Goal: Information Seeking & Learning: Learn about a topic

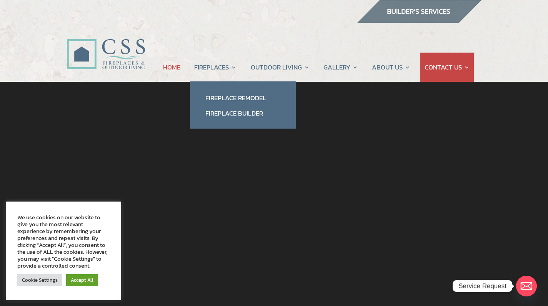
click at [232, 101] on link "Fireplace Remodel" at bounding box center [243, 97] width 90 height 15
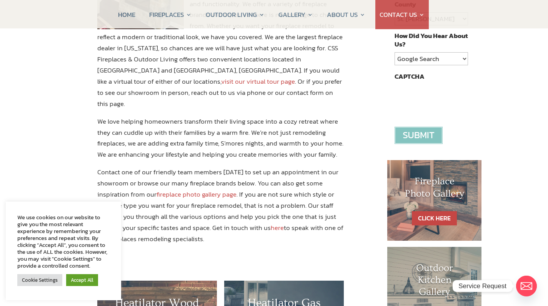
scroll to position [241, 0]
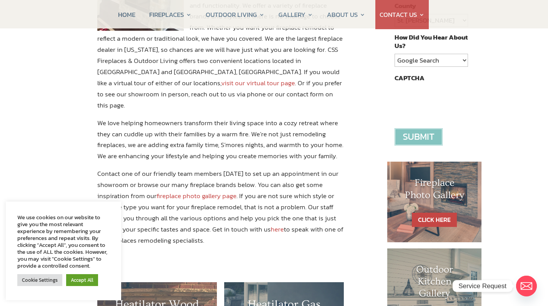
click at [295, 78] on link "visit our virtual tour page" at bounding box center [258, 83] width 74 height 10
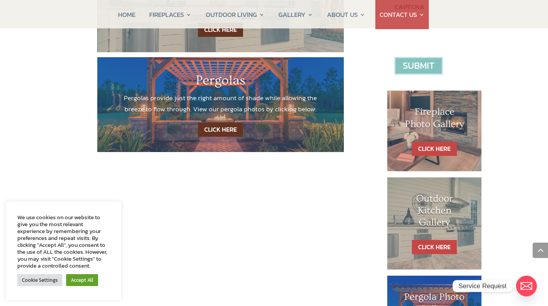
scroll to position [314, 0]
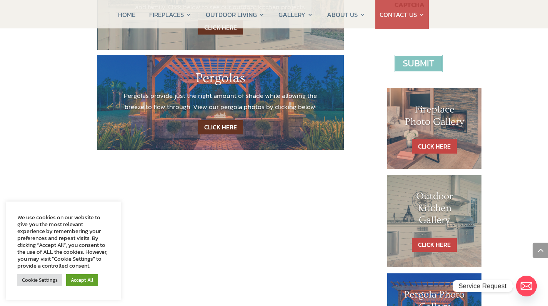
click at [435, 144] on link "CLICK HERE" at bounding box center [434, 146] width 45 height 14
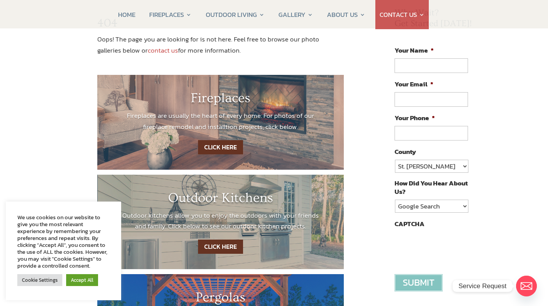
scroll to position [95, 0]
click at [213, 148] on link "CLICK HERE" at bounding box center [220, 147] width 45 height 14
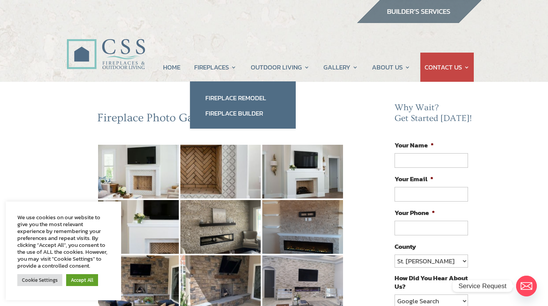
click at [237, 99] on link "Fireplace Remodel" at bounding box center [243, 97] width 90 height 15
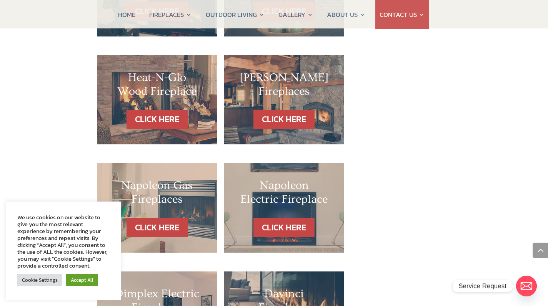
scroll to position [682, 0]
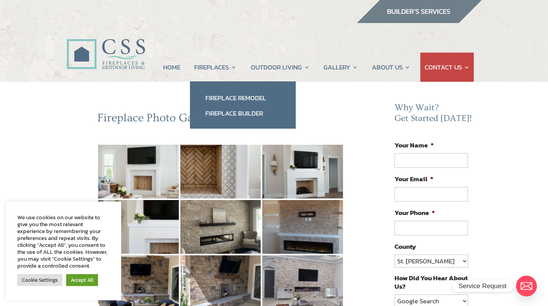
click at [246, 92] on link "Fireplace Remodel" at bounding box center [243, 97] width 90 height 15
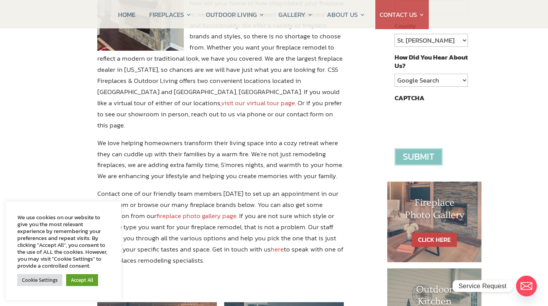
scroll to position [221, 0]
click at [78, 280] on link "Accept All" at bounding box center [82, 280] width 32 height 12
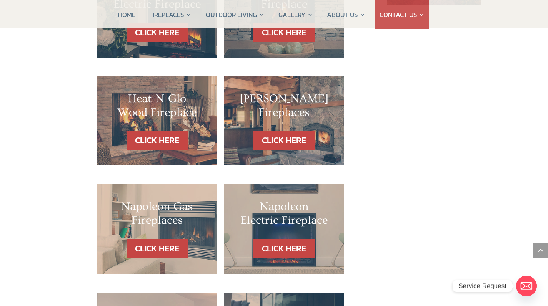
scroll to position [666, 0]
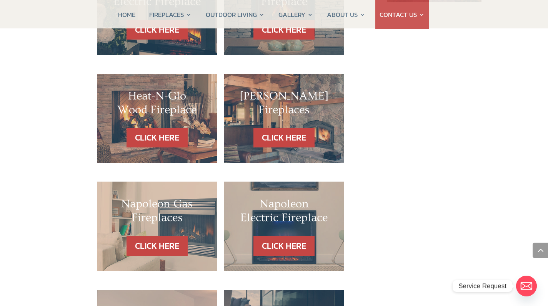
click at [155, 236] on link "CLICK HERE" at bounding box center [156, 246] width 61 height 20
click at [154, 236] on link "CLICK HERE" at bounding box center [156, 246] width 61 height 20
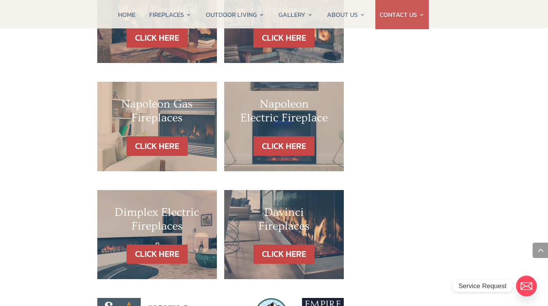
scroll to position [765, 0]
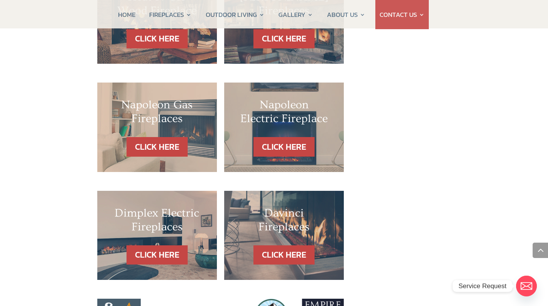
click at [299, 246] on link "CLICK HERE" at bounding box center [283, 256] width 61 height 20
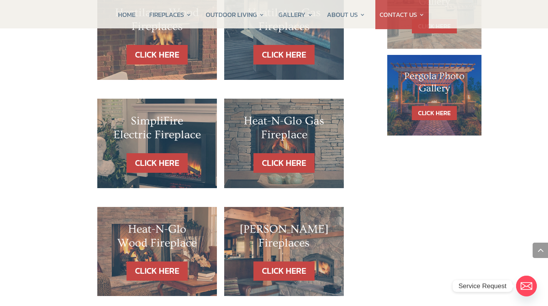
scroll to position [532, 0]
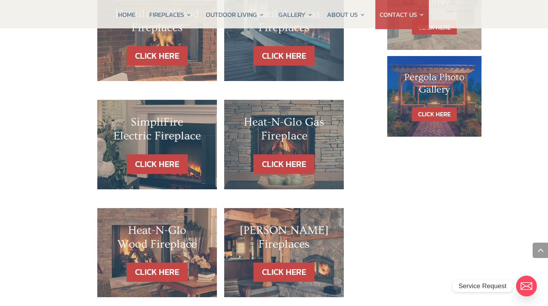
click at [264, 115] on h2 "Heat-N-Glo Gas Fireplace" at bounding box center [283, 131] width 89 height 32
click at [282, 154] on link "CLICK HERE" at bounding box center [283, 164] width 61 height 20
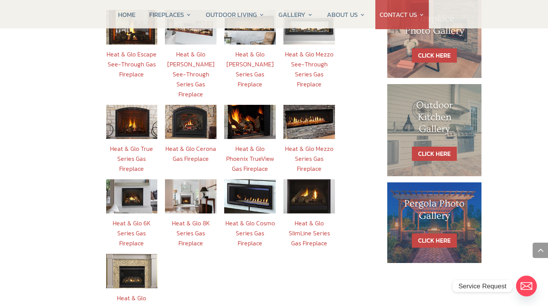
scroll to position [373, 0]
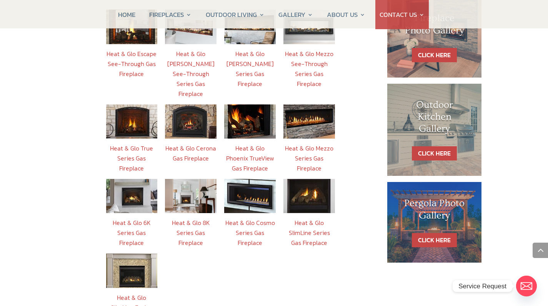
click at [136, 180] on img at bounding box center [131, 196] width 51 height 34
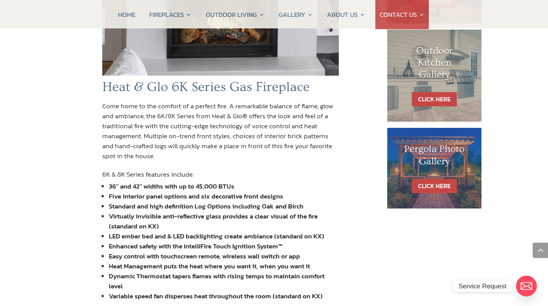
scroll to position [427, 0]
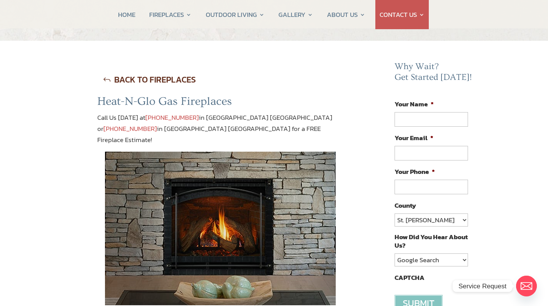
scroll to position [0, 0]
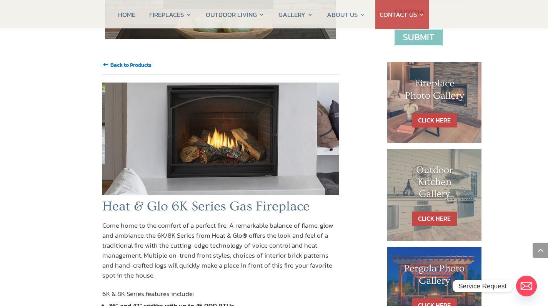
scroll to position [307, 0]
click at [265, 137] on img at bounding box center [220, 139] width 237 height 113
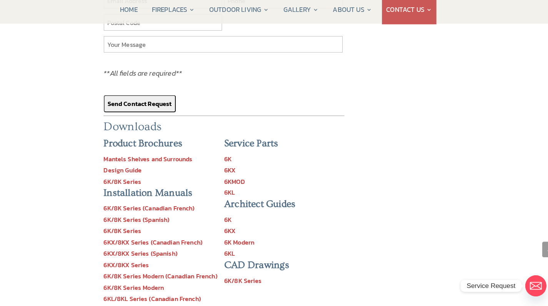
scroll to position [828, 0]
click at [136, 156] on link "Mantels Shelves and Surrounds" at bounding box center [145, 160] width 87 height 9
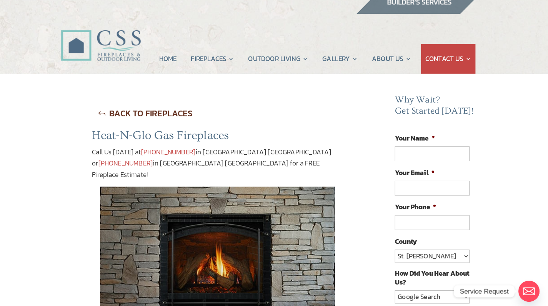
scroll to position [0, 0]
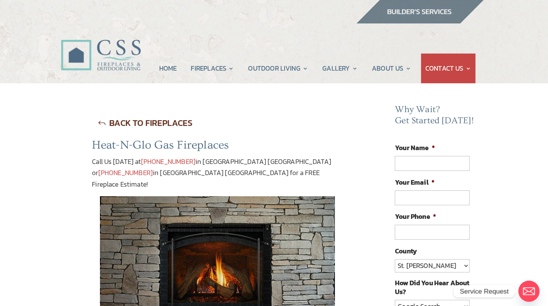
click at [169, 78] on link "HOME" at bounding box center [171, 67] width 17 height 29
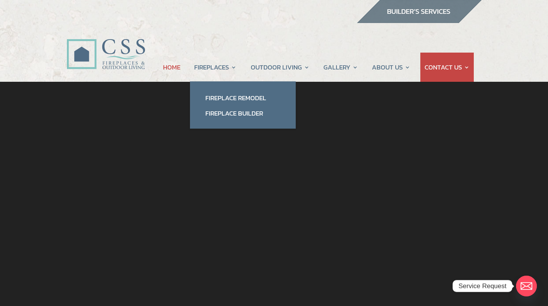
click at [168, 69] on link "HOME" at bounding box center [171, 67] width 17 height 29
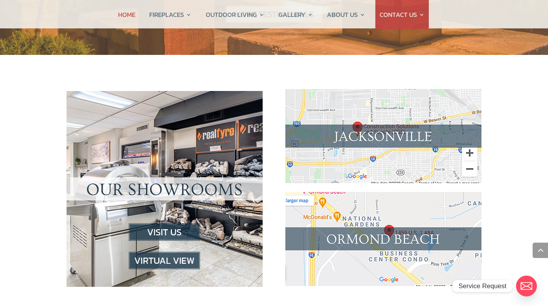
scroll to position [740, 0]
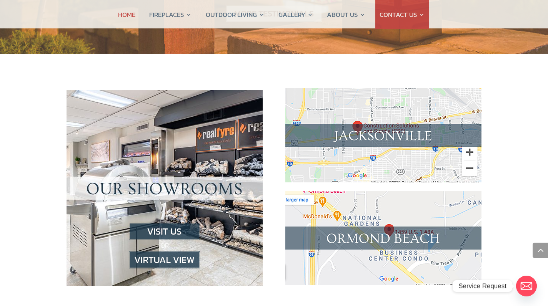
click at [446, 133] on img at bounding box center [383, 135] width 196 height 94
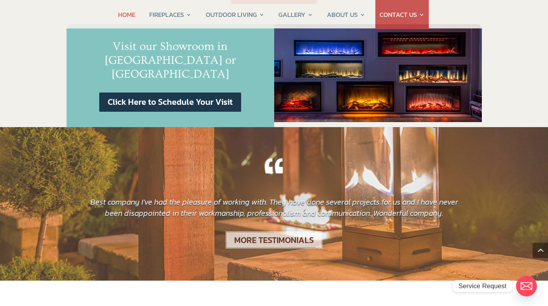
scroll to position [781, 0]
